Goal: Task Accomplishment & Management: Manage account settings

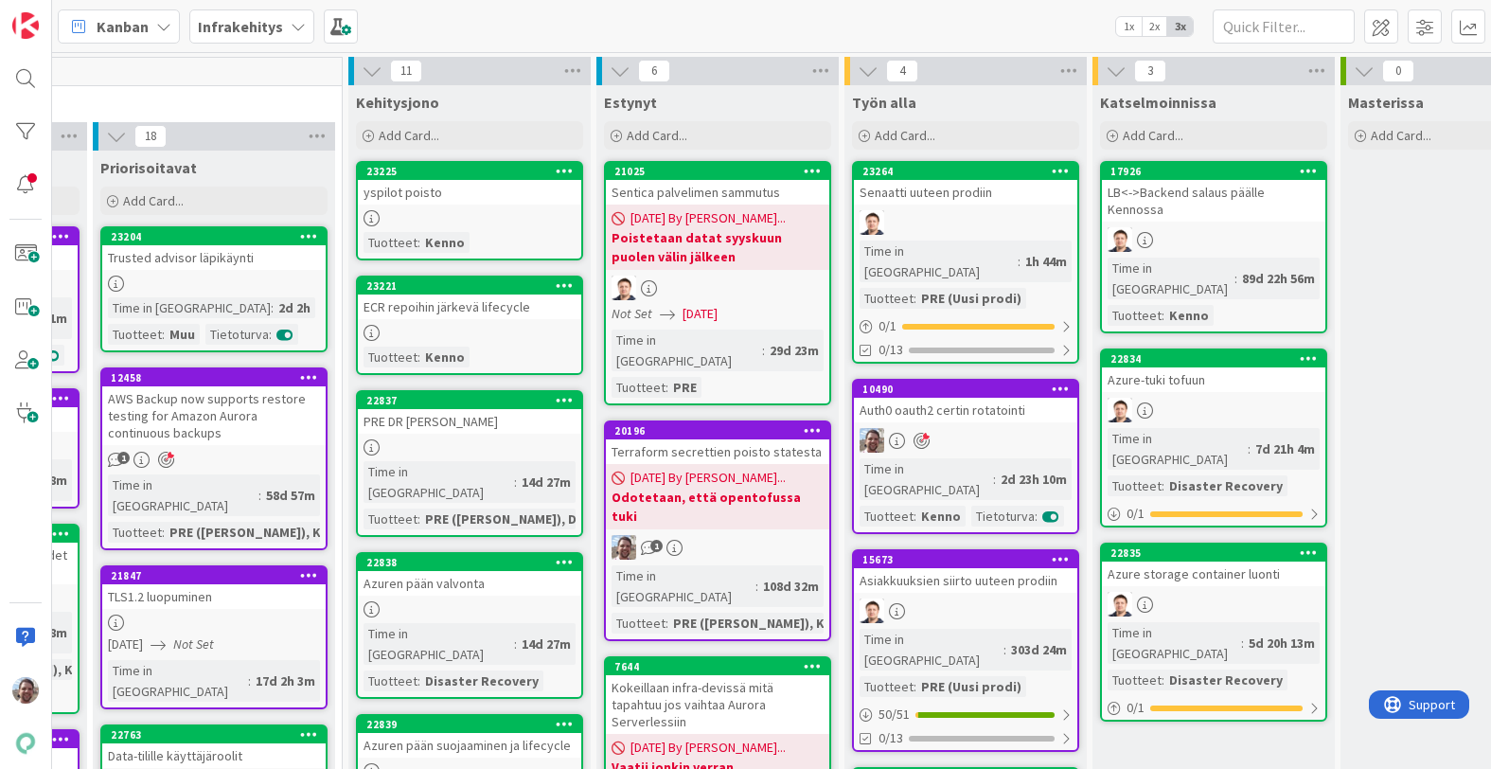
scroll to position [0, 478]
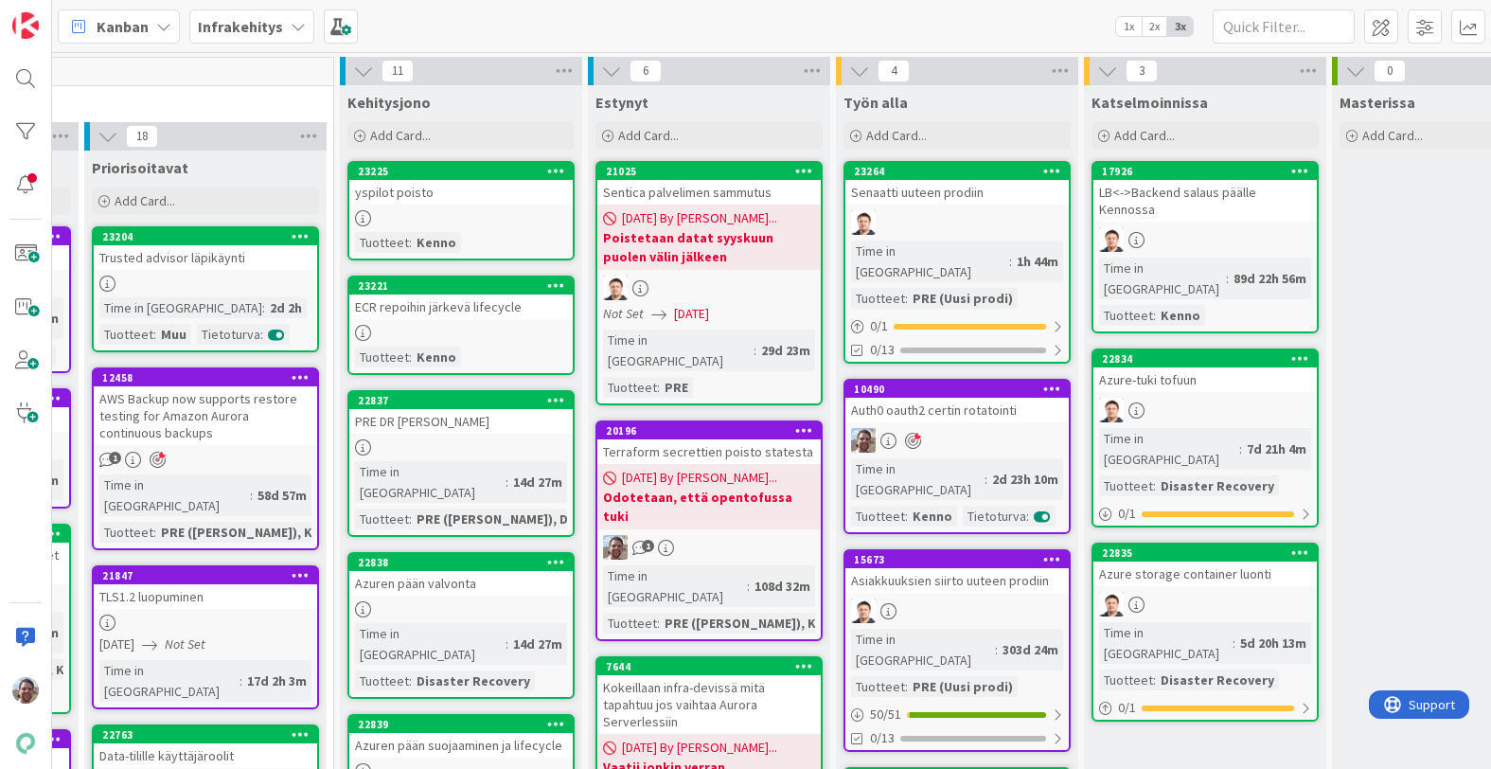
click at [490, 319] on link "23221 ECR repoihin järkevä lifecycle Tuotteet : [PERSON_NAME]" at bounding box center [460, 324] width 227 height 99
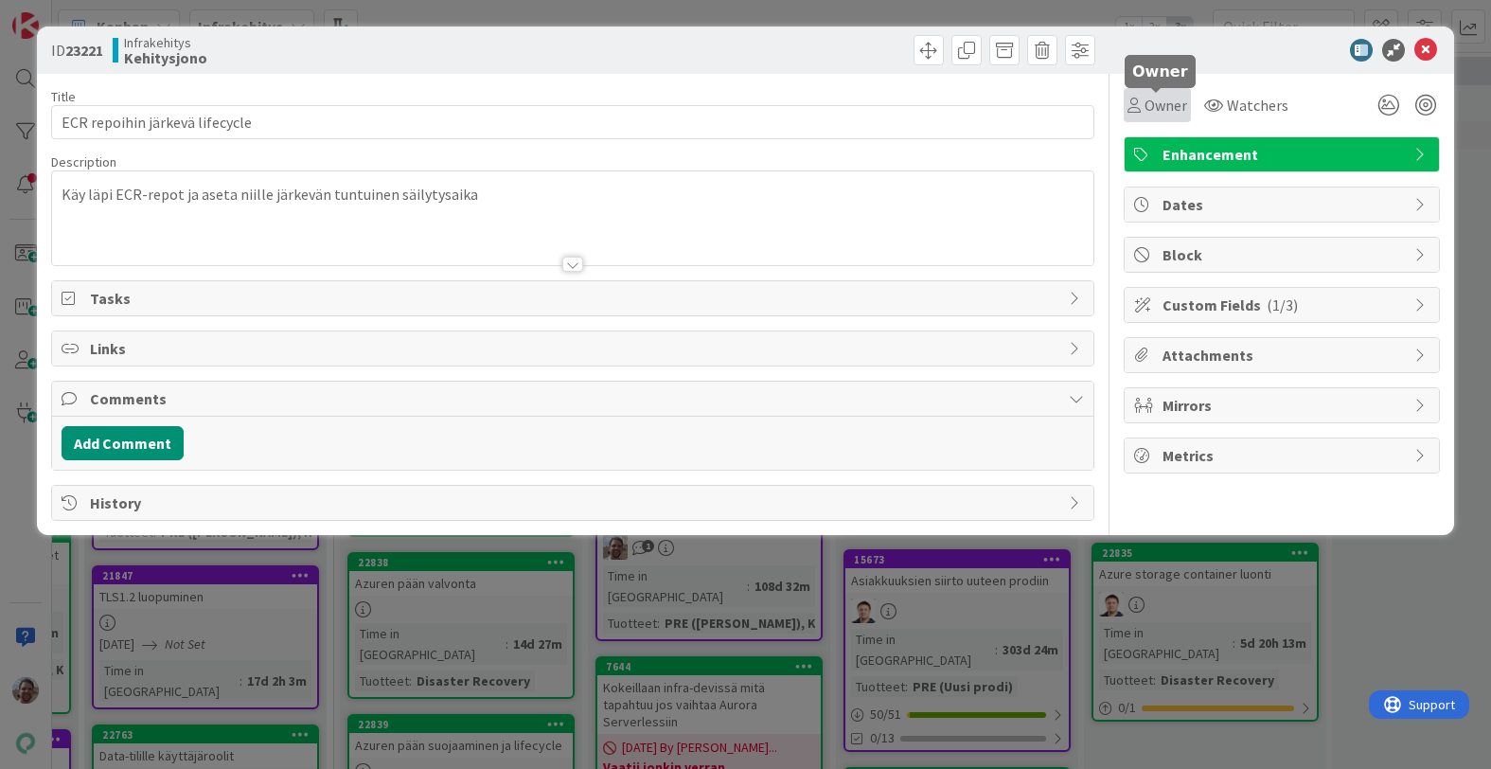
click at [1136, 107] on icon at bounding box center [1133, 104] width 13 height 15
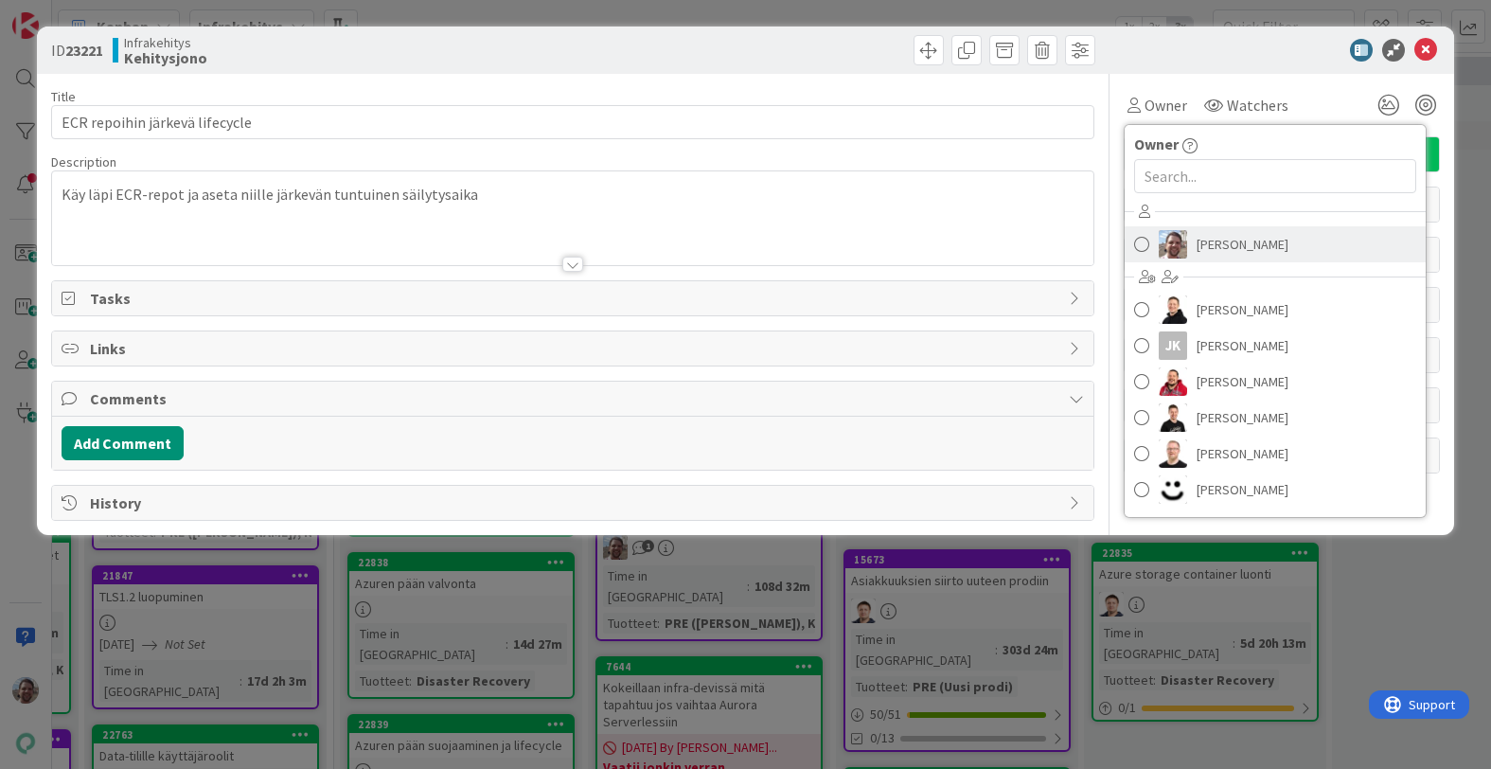
click at [1218, 249] on span "[PERSON_NAME]" at bounding box center [1242, 244] width 92 height 28
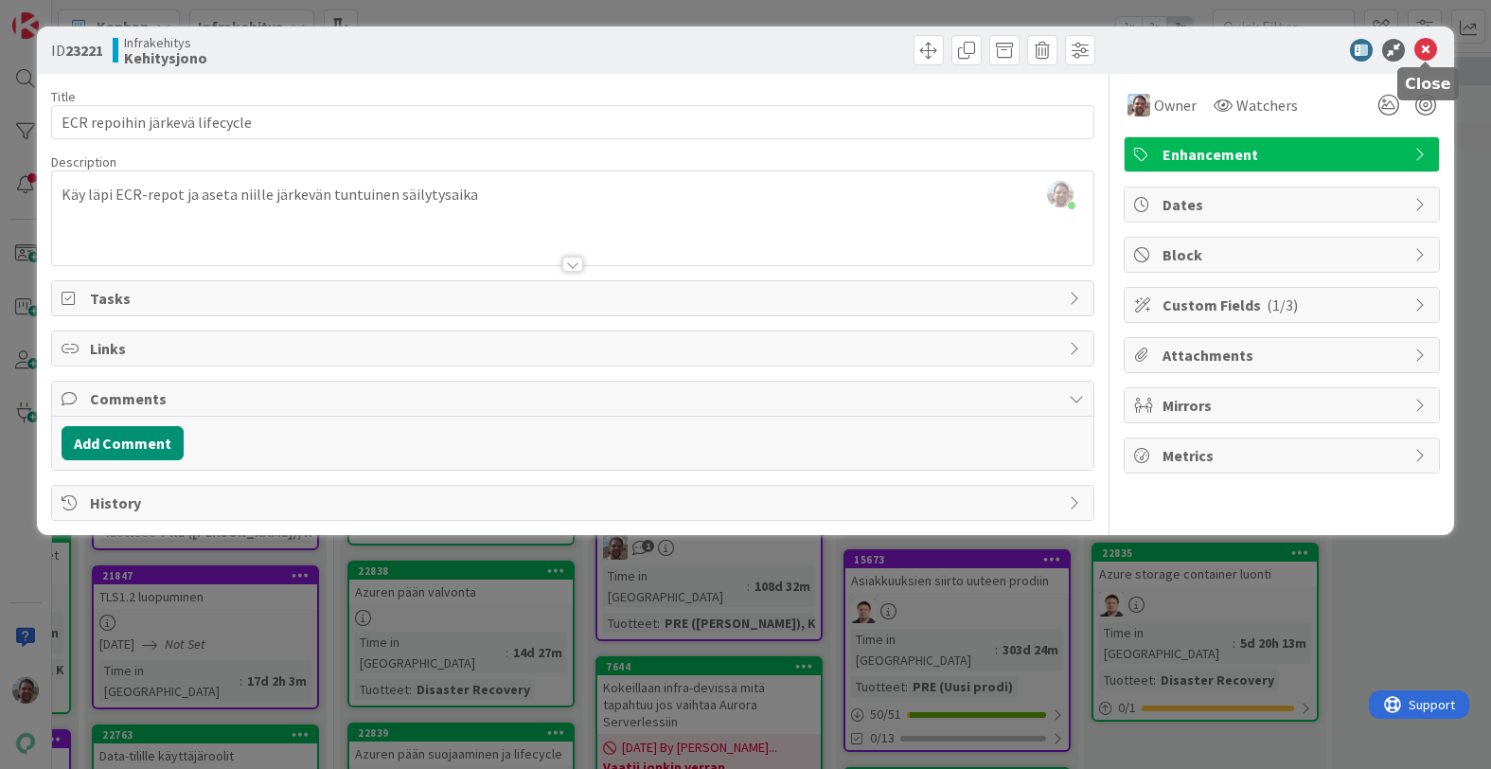
click at [1424, 45] on icon at bounding box center [1425, 50] width 23 height 23
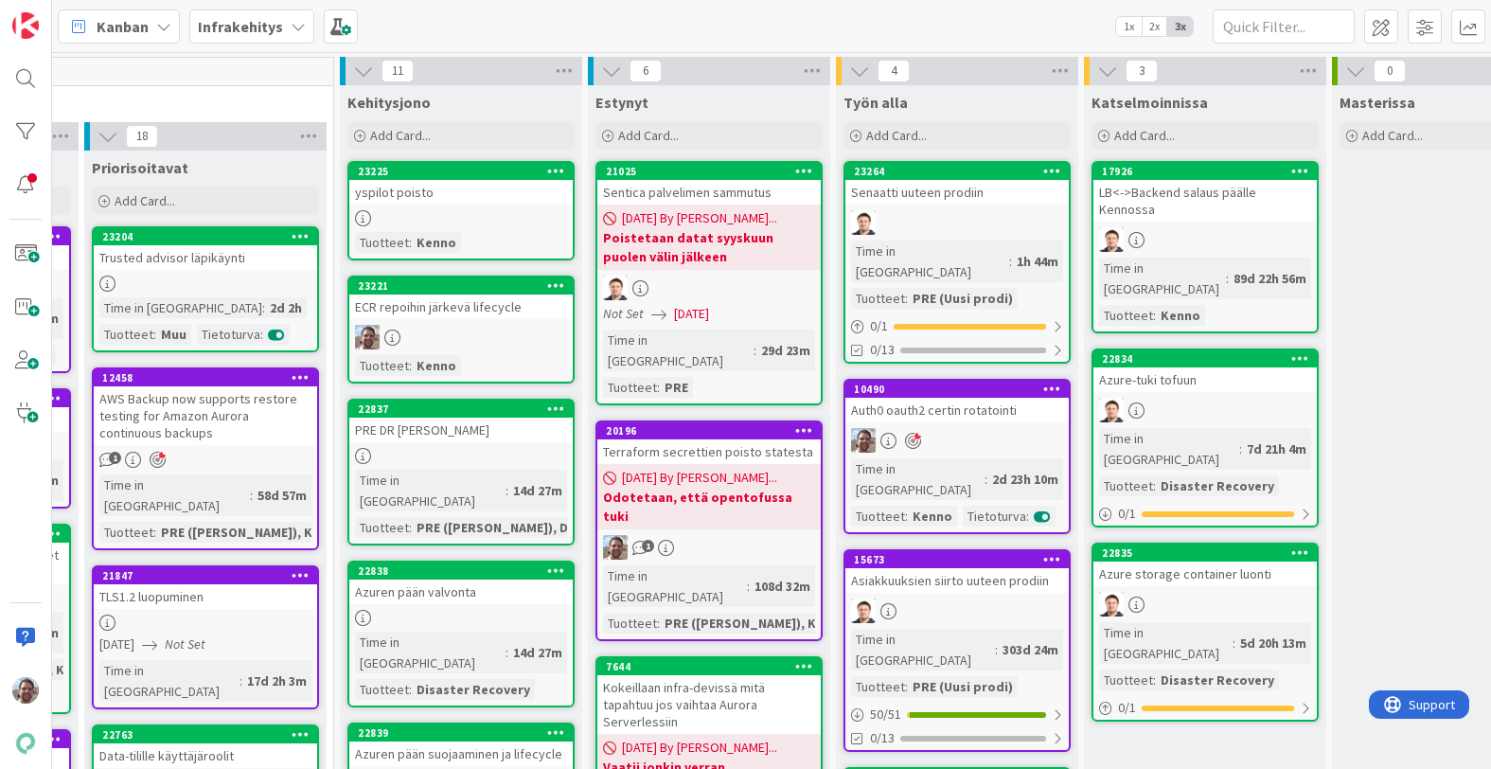
click at [499, 188] on div "yspilot poisto" at bounding box center [460, 192] width 223 height 25
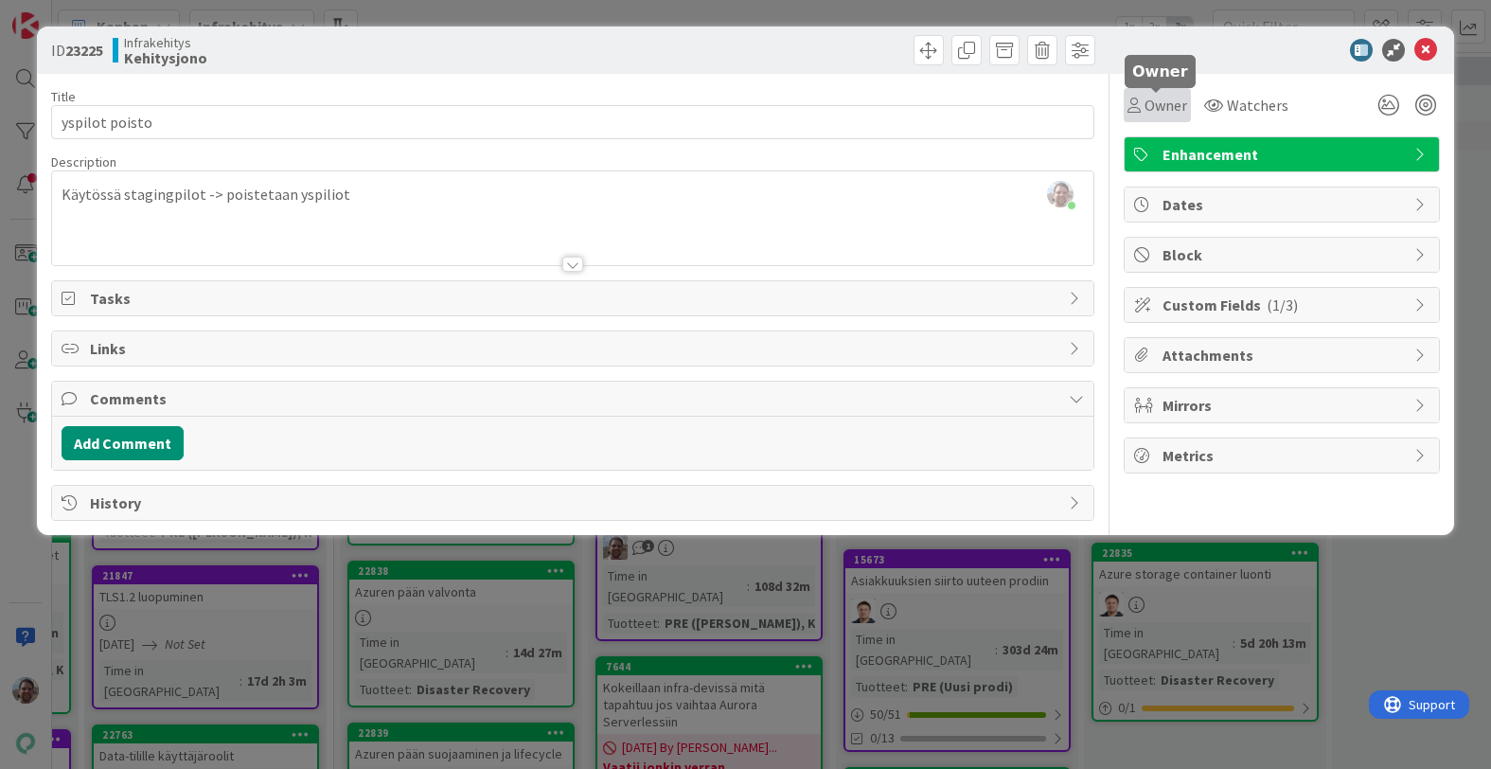
click at [1158, 104] on span "Owner" at bounding box center [1165, 105] width 43 height 23
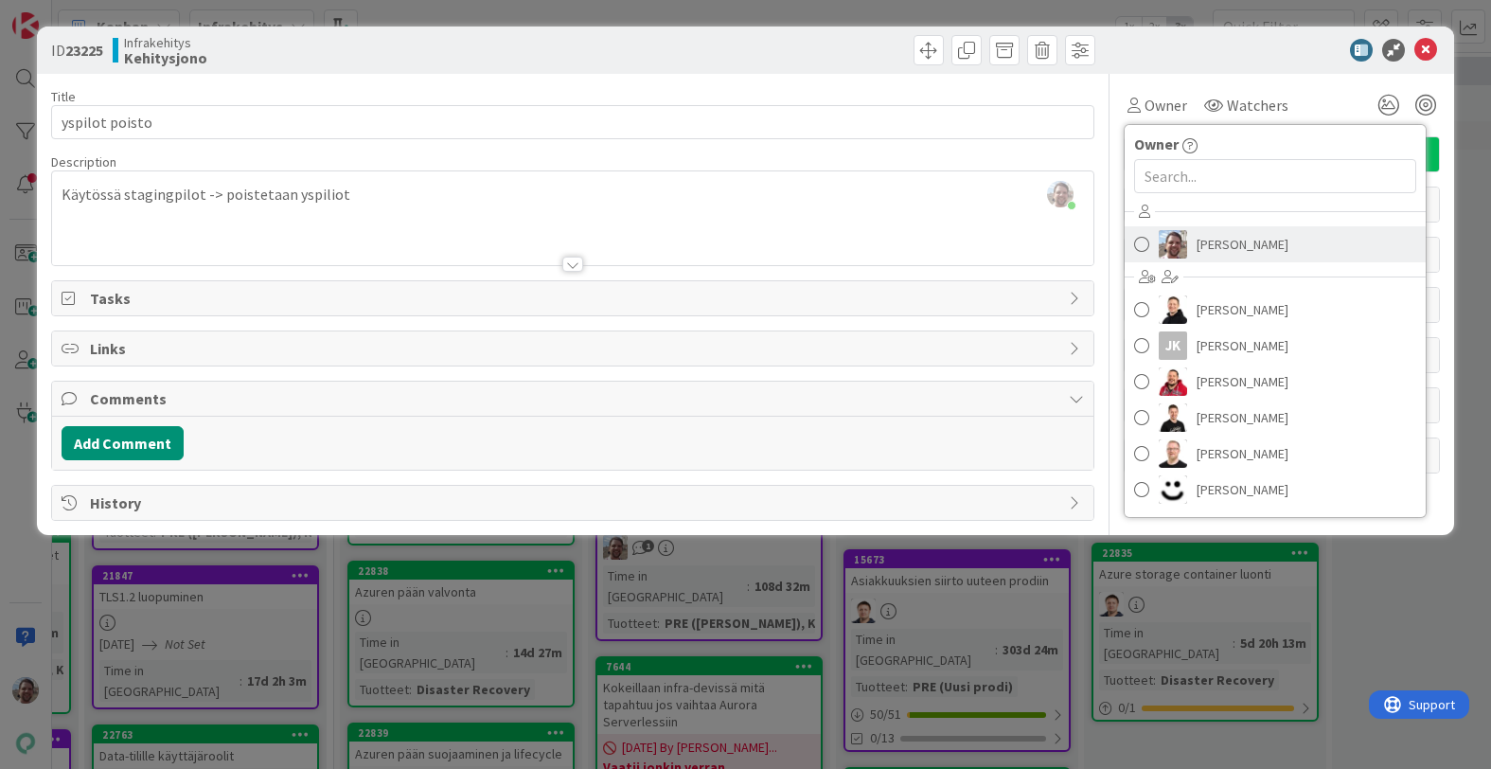
click at [1206, 235] on span "[PERSON_NAME]" at bounding box center [1242, 244] width 92 height 28
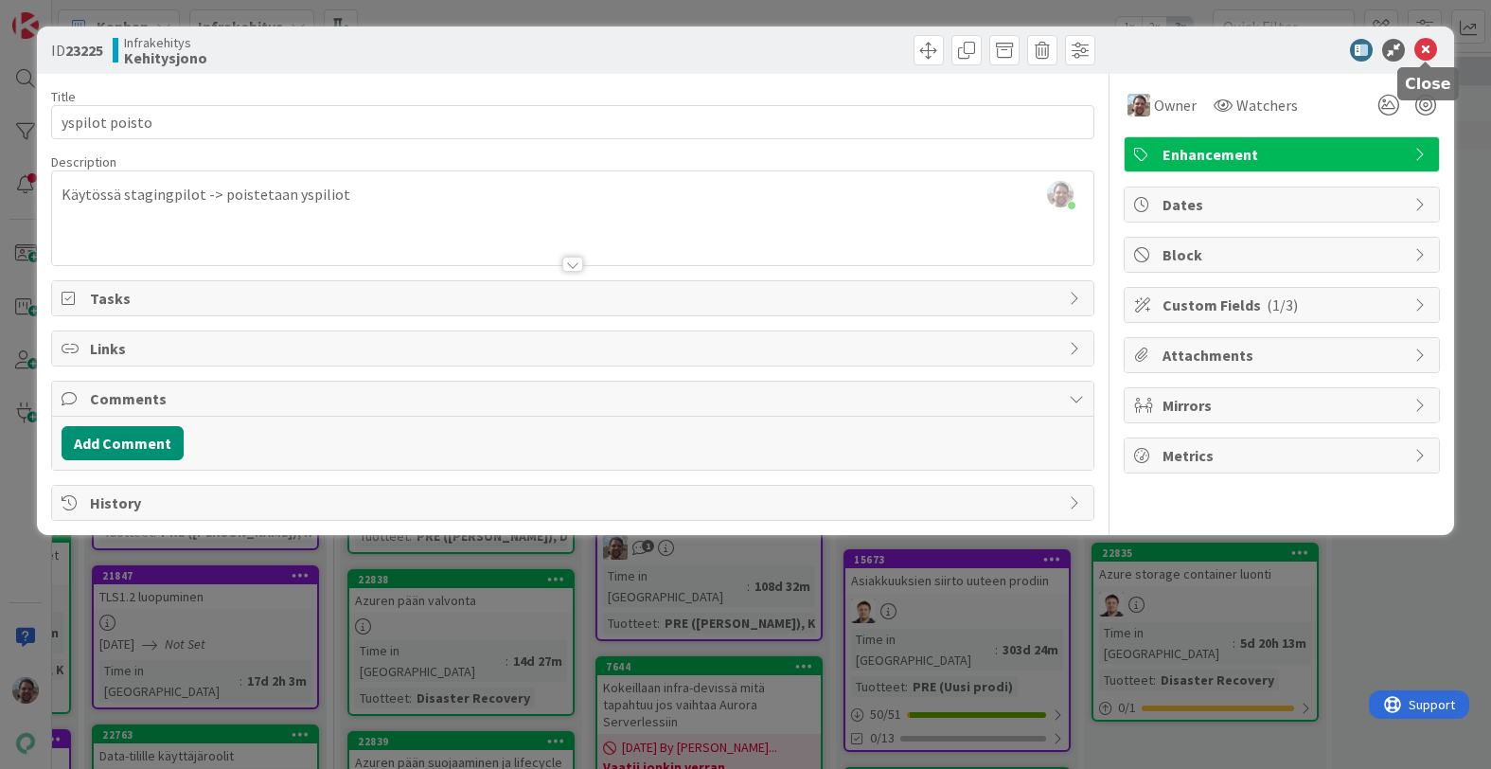
click at [1425, 49] on icon at bounding box center [1425, 50] width 23 height 23
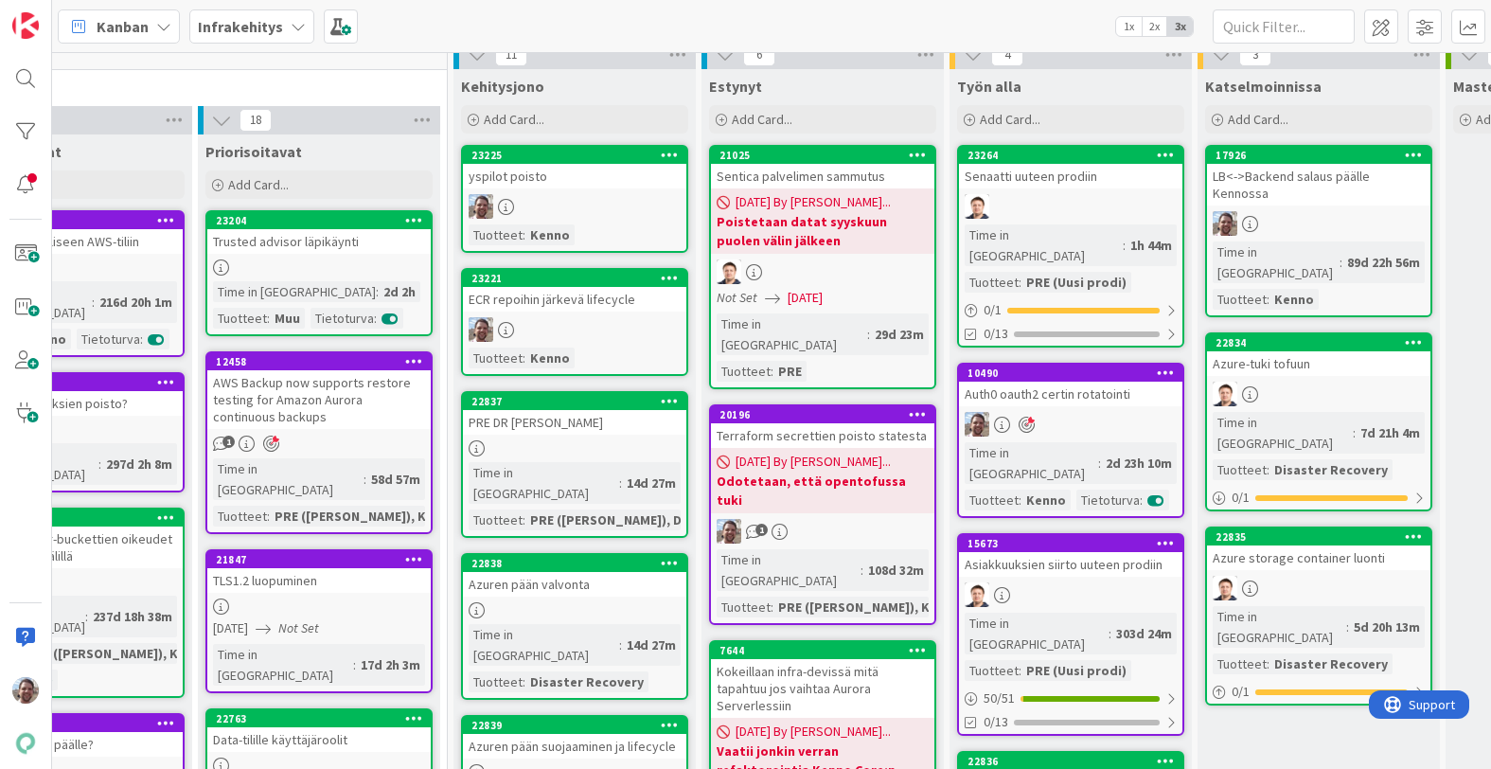
scroll to position [13, 364]
